Goal: Information Seeking & Learning: Learn about a topic

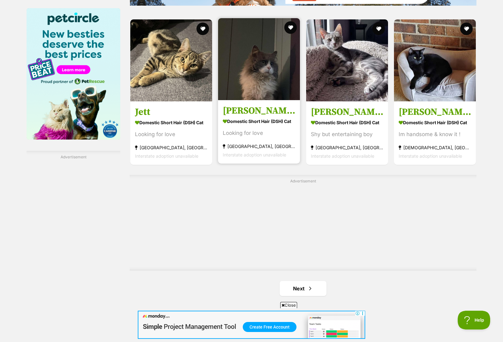
scroll to position [1062, 0]
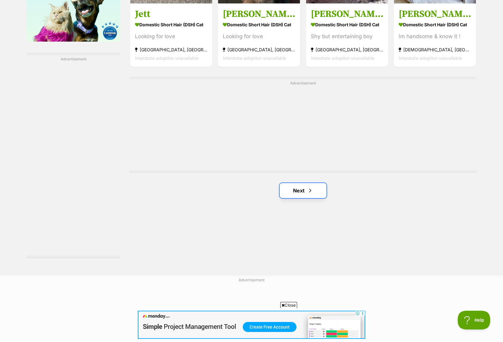
click at [319, 193] on link "Next" at bounding box center [303, 190] width 47 height 15
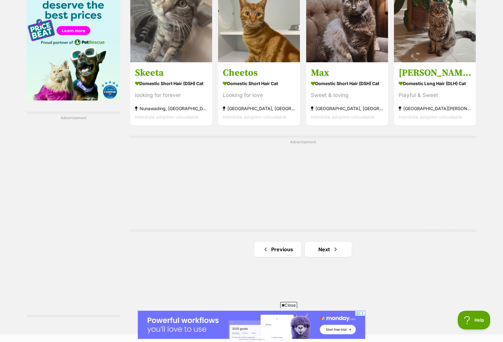
scroll to position [1156, 0]
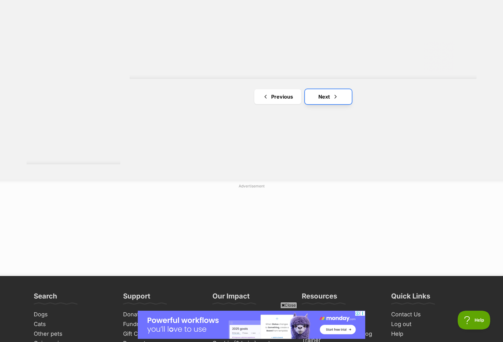
click at [340, 97] on link "Next" at bounding box center [328, 96] width 47 height 15
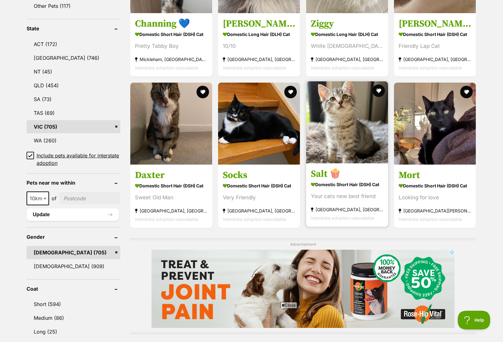
click at [329, 129] on img at bounding box center [347, 122] width 82 height 82
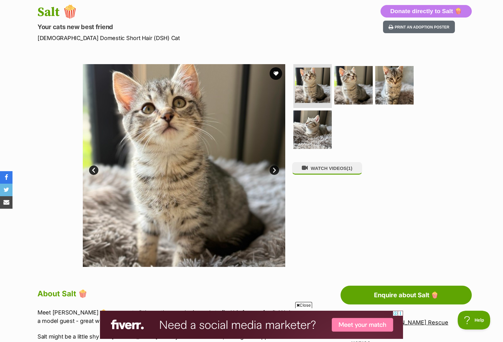
scroll to position [62, 0]
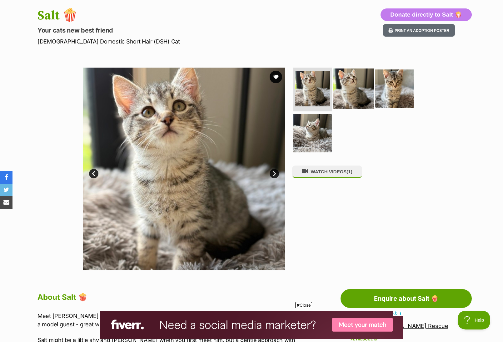
click at [362, 82] on img at bounding box center [353, 88] width 40 height 40
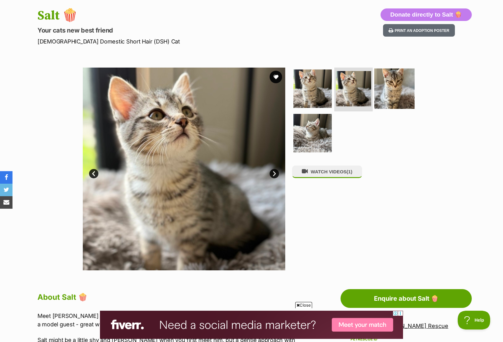
click at [396, 81] on img at bounding box center [394, 88] width 40 height 40
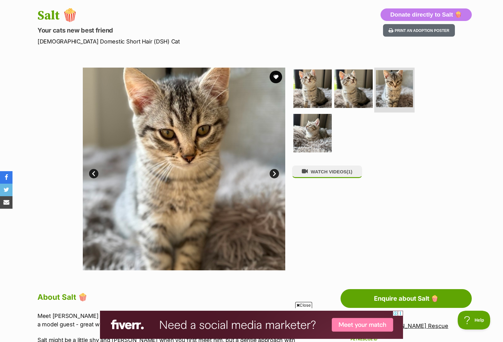
scroll to position [0, 0]
click at [305, 125] on img at bounding box center [312, 132] width 40 height 40
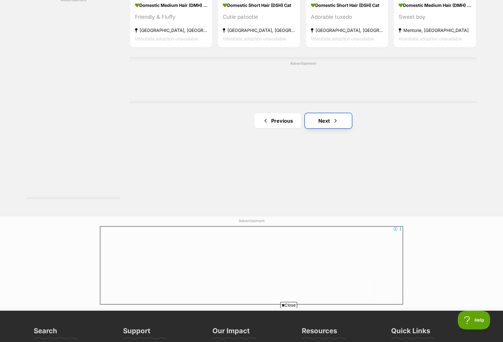
click at [323, 122] on link "Next" at bounding box center [328, 120] width 47 height 15
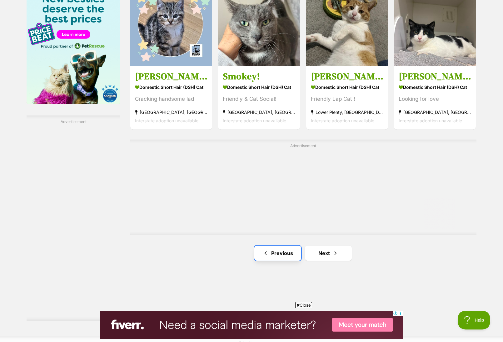
click at [265, 245] on link "Previous" at bounding box center [277, 252] width 47 height 15
